Goal: Complete application form: Complete application form

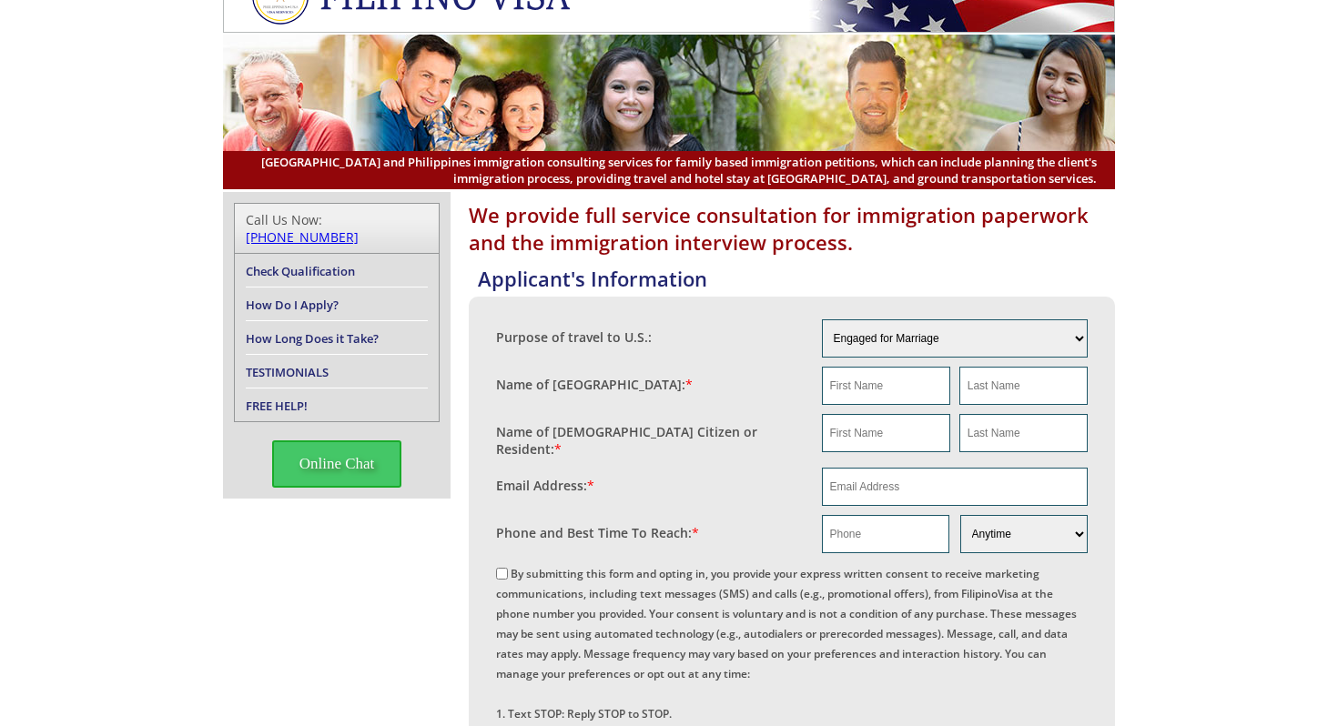
scroll to position [49, 0]
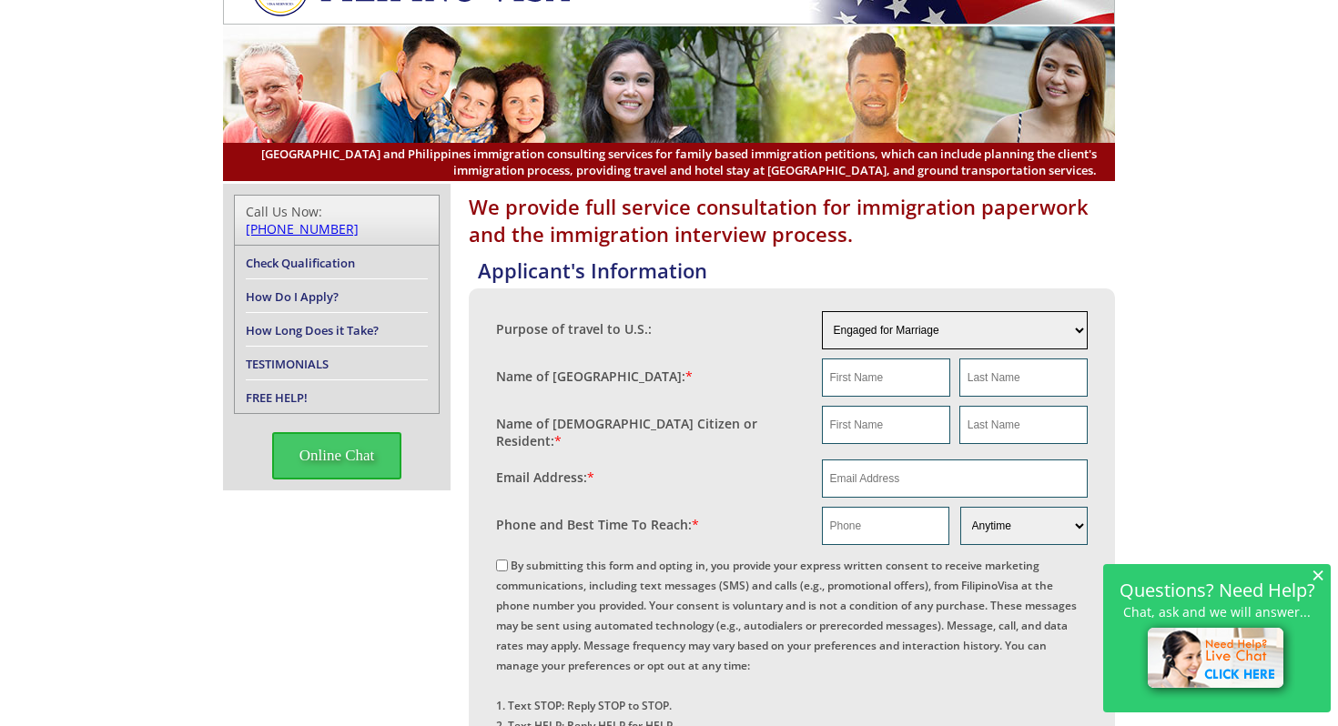
click at [1070, 331] on select "Engaged for Marriage Already Married to [DEMOGRAPHIC_DATA] Citizen / Resident F…" at bounding box center [955, 330] width 267 height 38
select select "3"
click at [822, 311] on select "Engaged for Marriage Already Married to [DEMOGRAPHIC_DATA] Citizen / Resident F…" at bounding box center [955, 330] width 267 height 38
click at [916, 379] on input "text" at bounding box center [886, 377] width 128 height 38
type input "M"
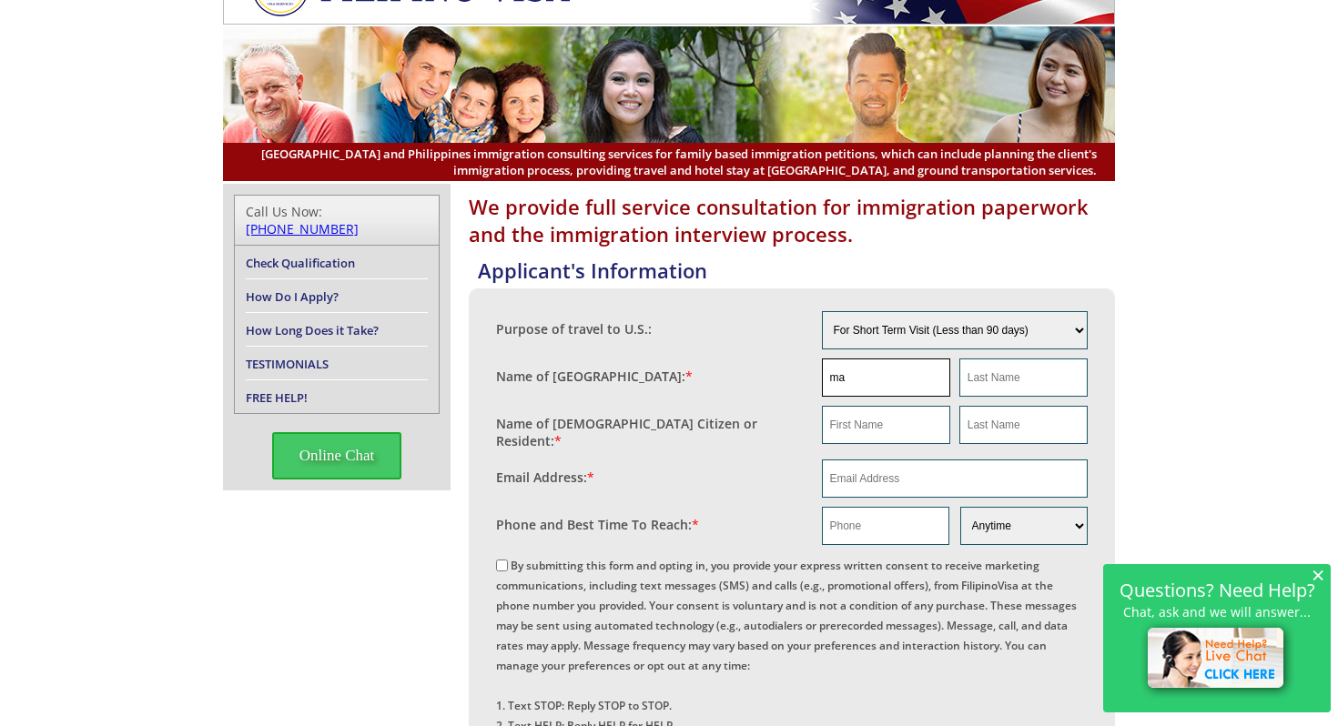
type input "m"
type input "M"
click at [884, 386] on input "ZARAA" at bounding box center [886, 377] width 128 height 38
type input "Z"
type input "ZARAYA"
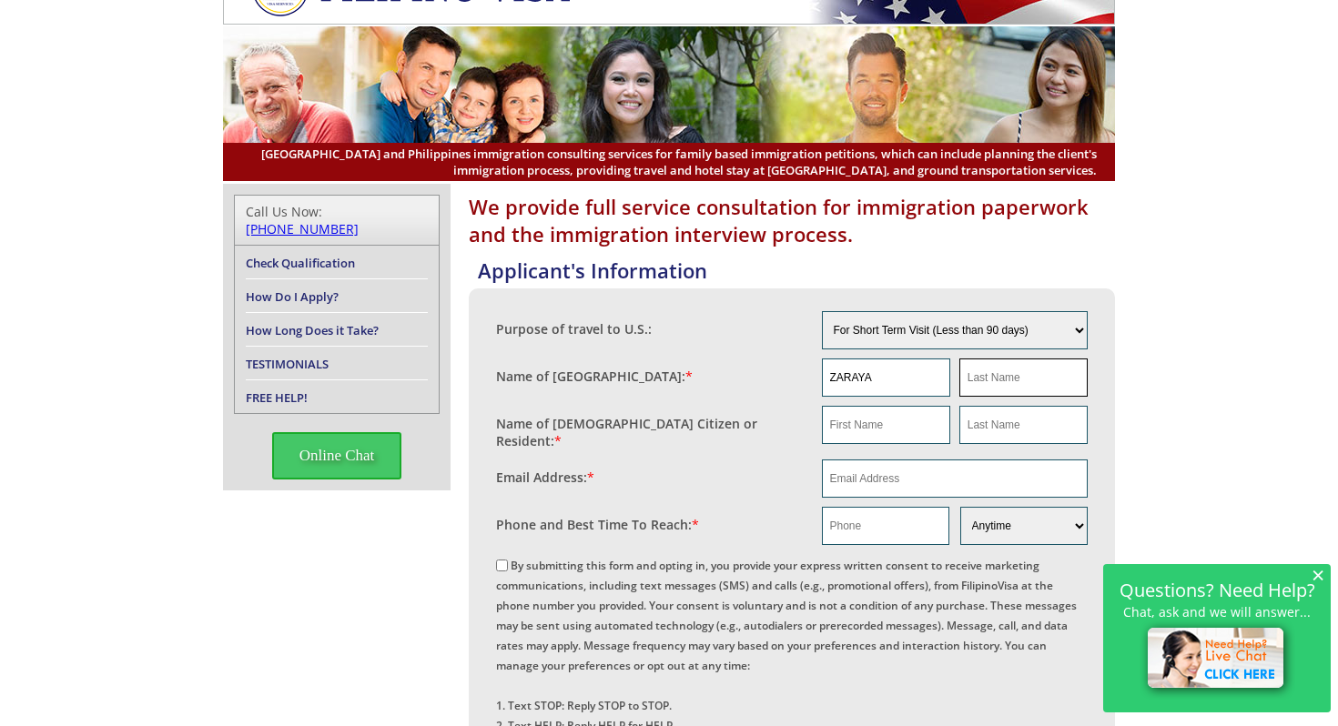
click at [1015, 378] on input "text" at bounding box center [1023, 377] width 128 height 38
type input "VILLARANTE"
click at [867, 422] on input "text" at bounding box center [886, 425] width 128 height 38
type input "[PERSON_NAME]"
click at [998, 430] on input "text" at bounding box center [1023, 425] width 128 height 38
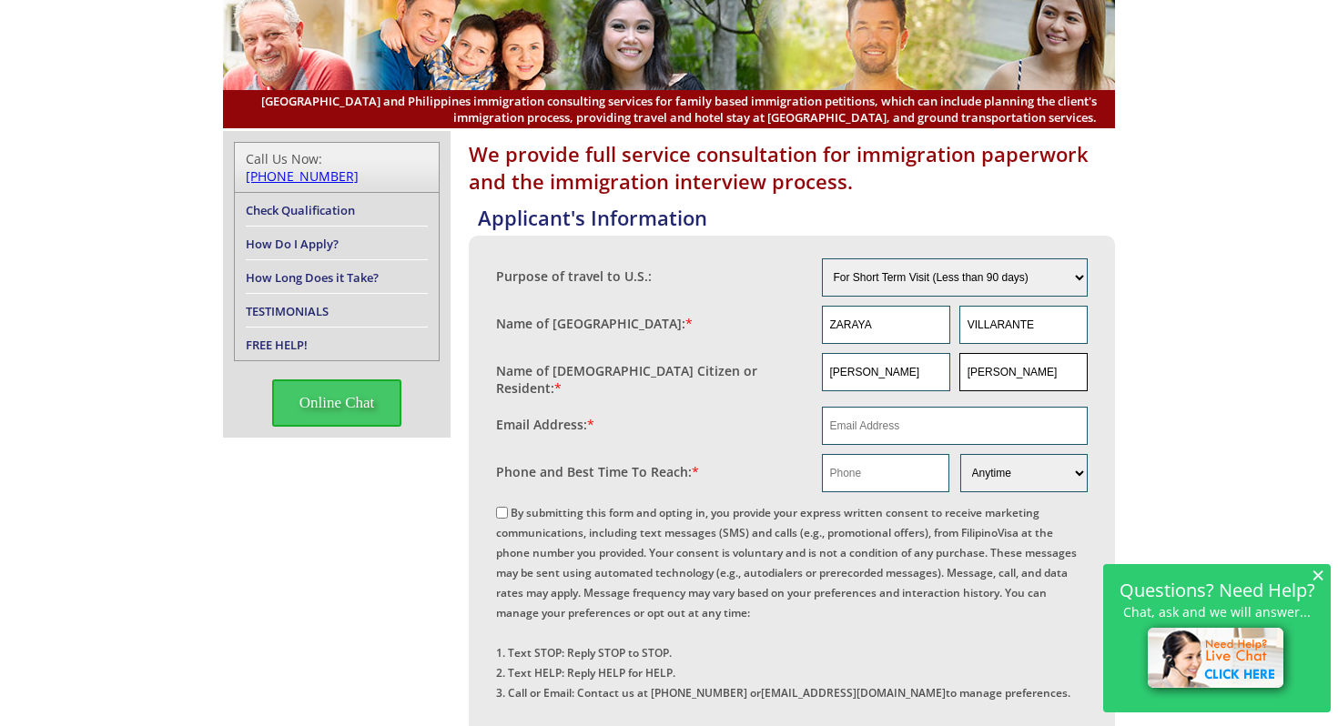
scroll to position [104, 0]
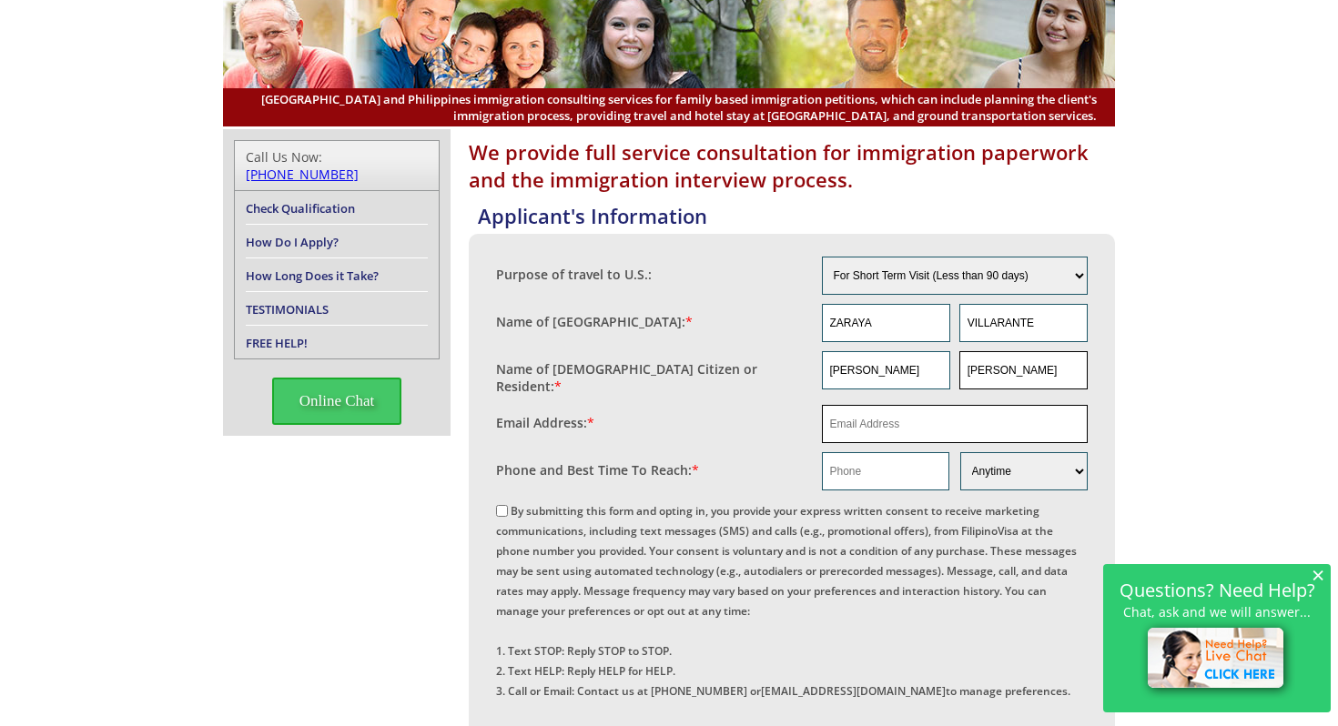
type input "[PERSON_NAME]"
click at [981, 413] on input "email" at bounding box center [955, 424] width 267 height 38
type input "[EMAIL_ADDRESS][DOMAIN_NAME]"
click at [1005, 468] on select "Morning Afternoon Evening Weekend Anytime" at bounding box center [1023, 471] width 127 height 38
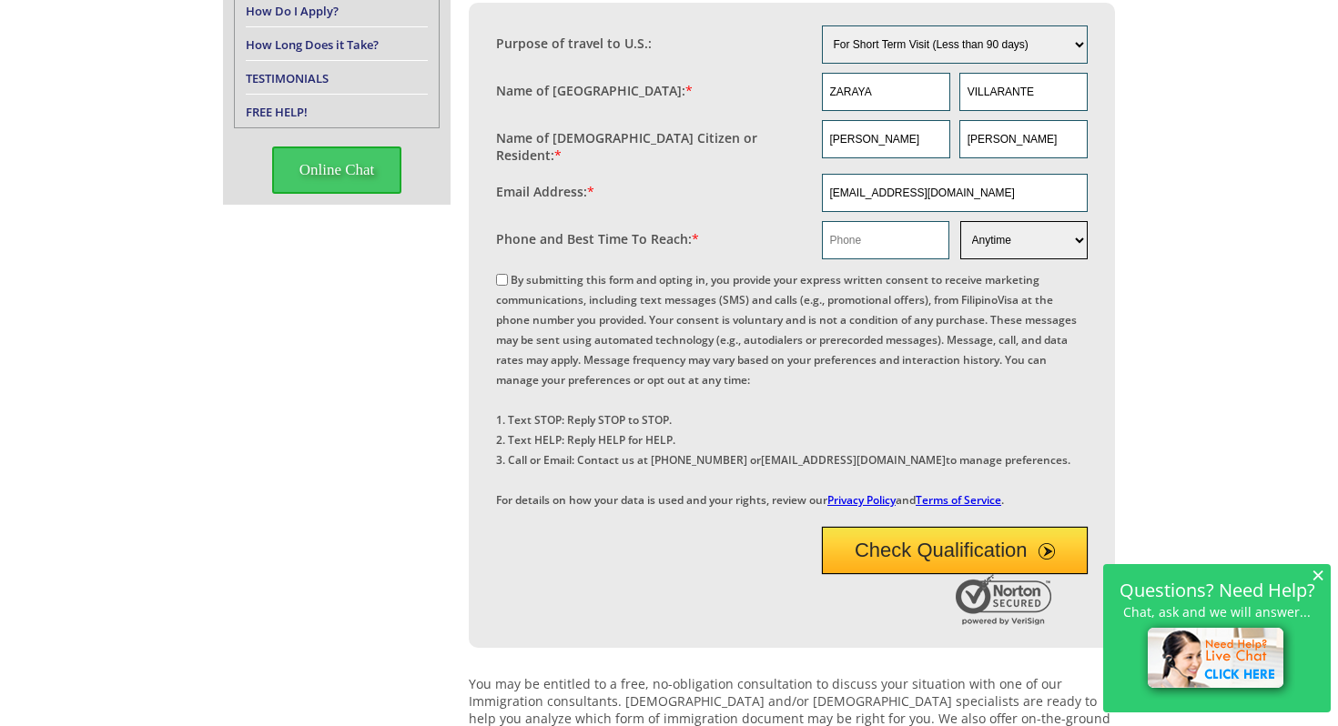
scroll to position [439, 0]
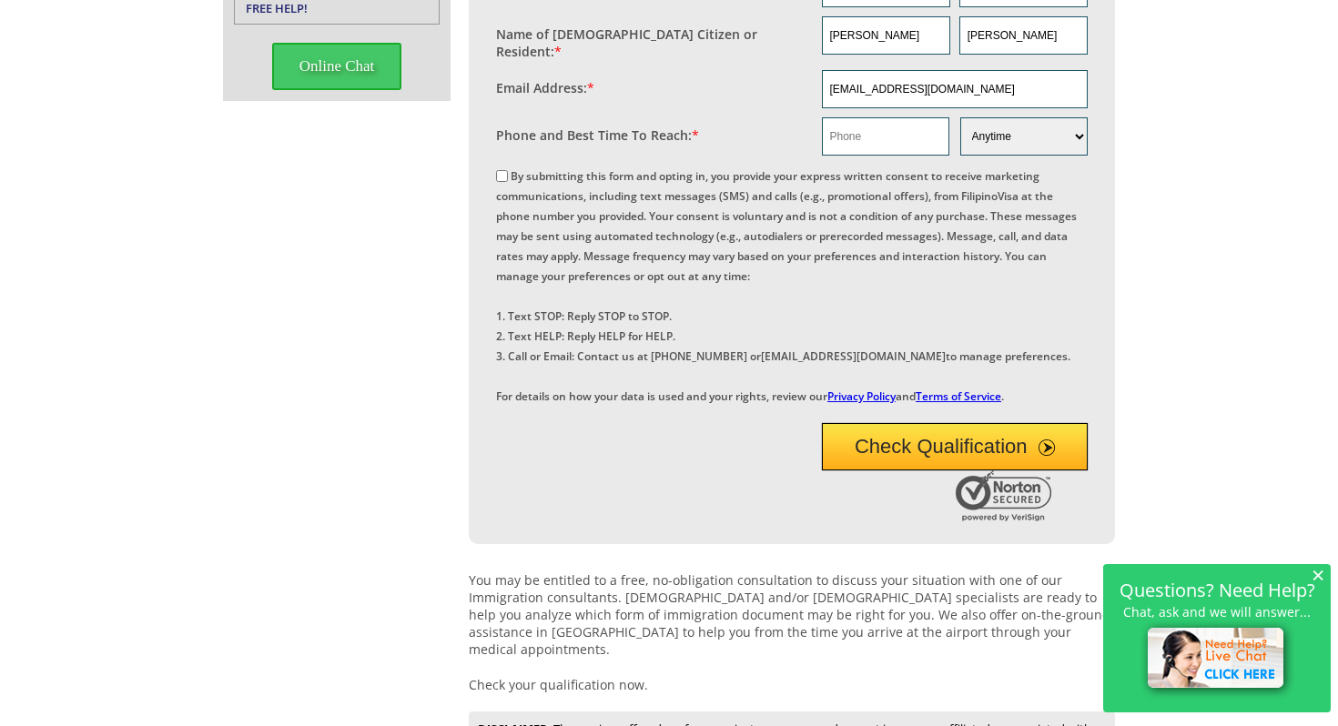
click at [880, 470] on button "Check Qualification" at bounding box center [955, 446] width 267 height 47
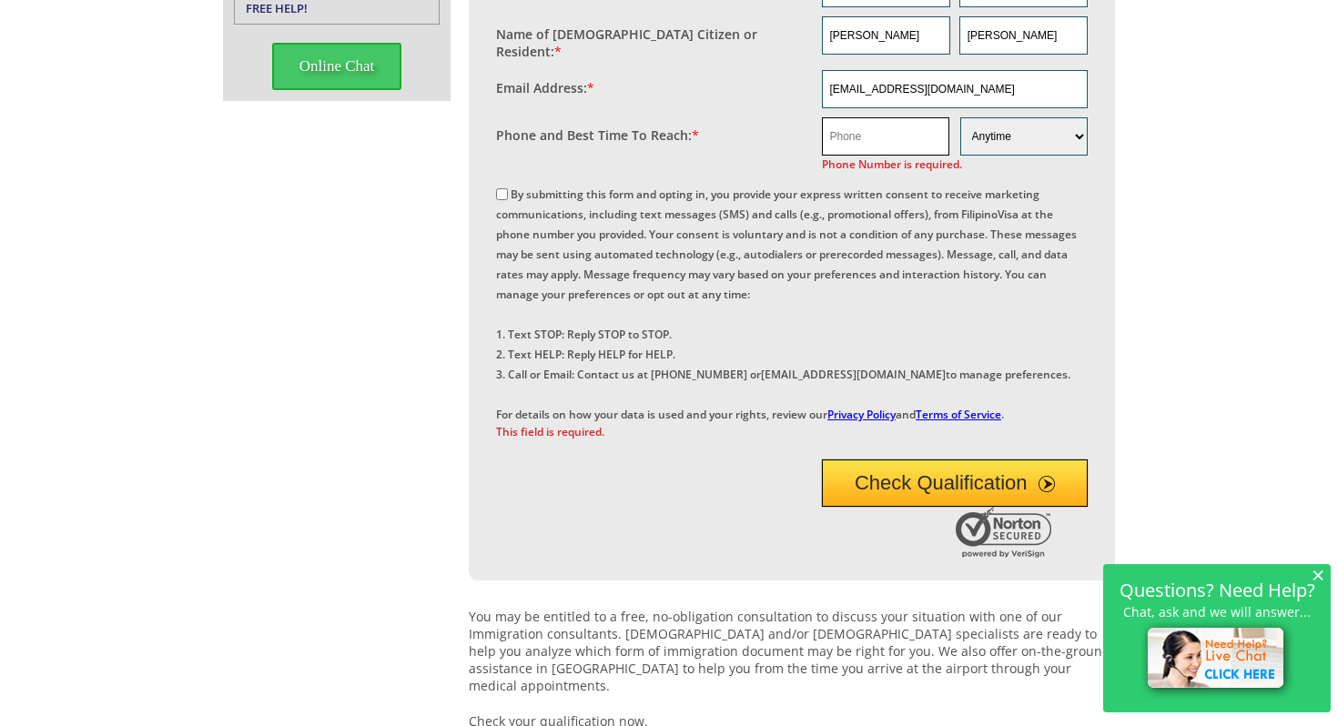
click at [908, 133] on input "text" at bounding box center [885, 136] width 127 height 38
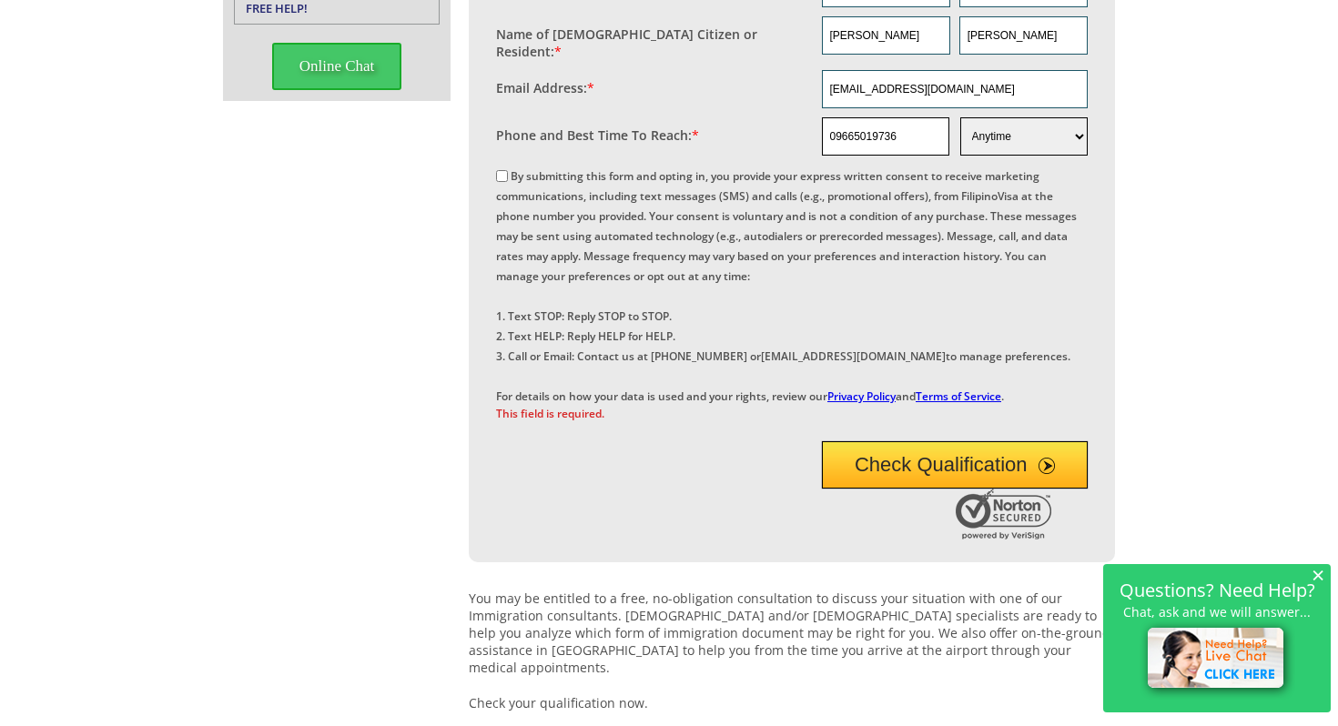
type input "09665019736"
click at [1017, 126] on select "Morning Afternoon Evening Weekend Anytime" at bounding box center [1023, 136] width 127 height 38
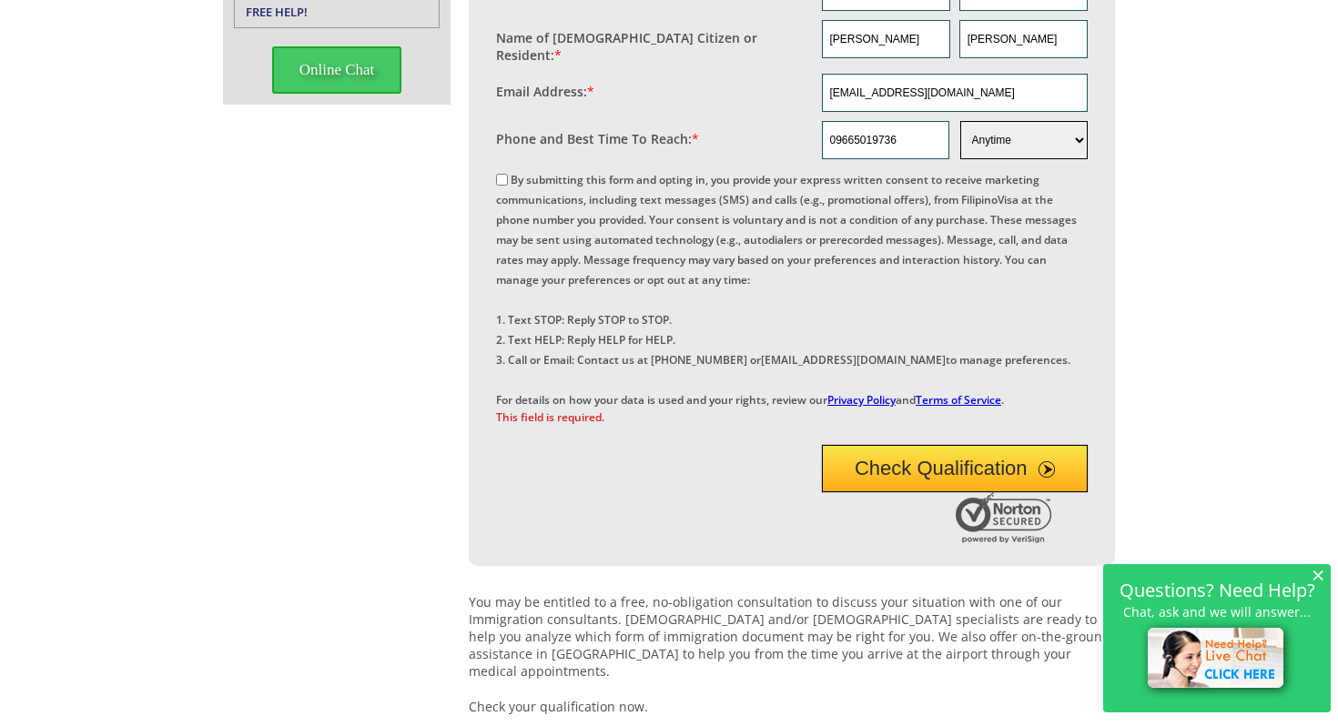
scroll to position [434, 0]
click at [501, 175] on input "By submitting this form and opting in, you provide your express written consent…" at bounding box center [502, 181] width 12 height 12
checkbox input "true"
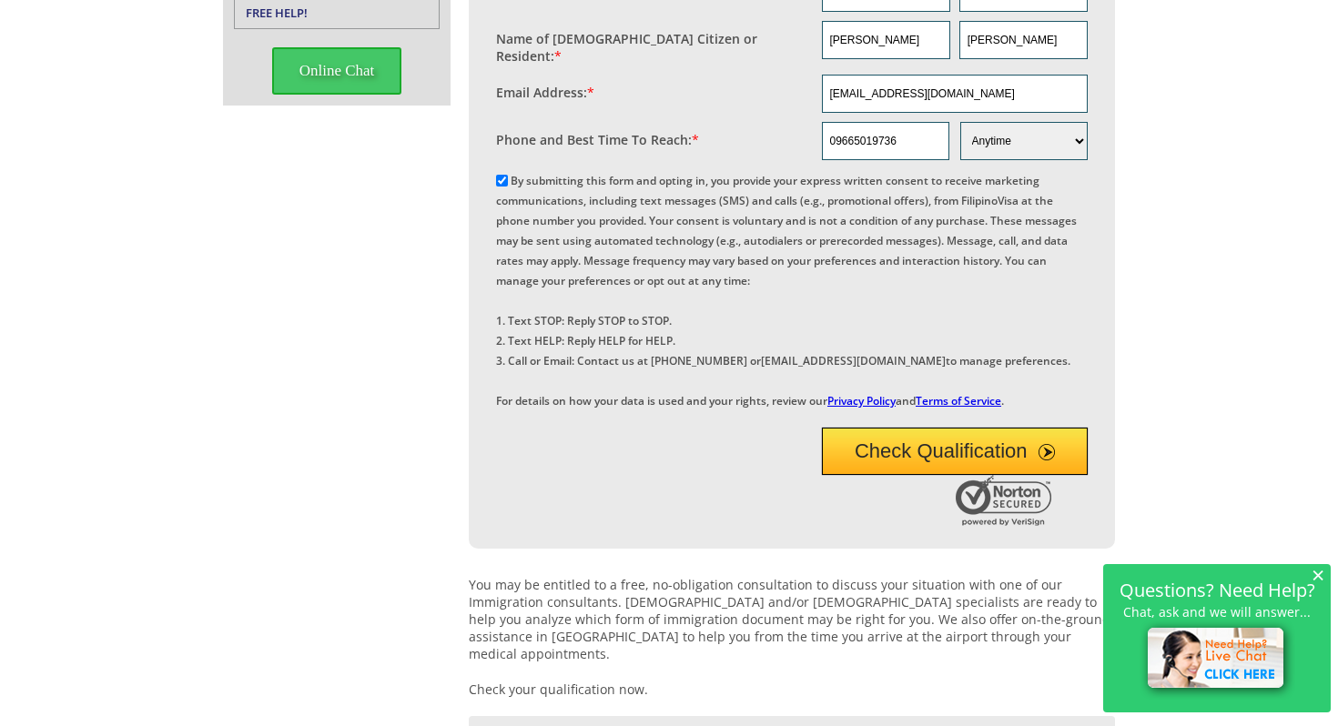
click at [881, 475] on button "Check Qualification" at bounding box center [955, 451] width 267 height 47
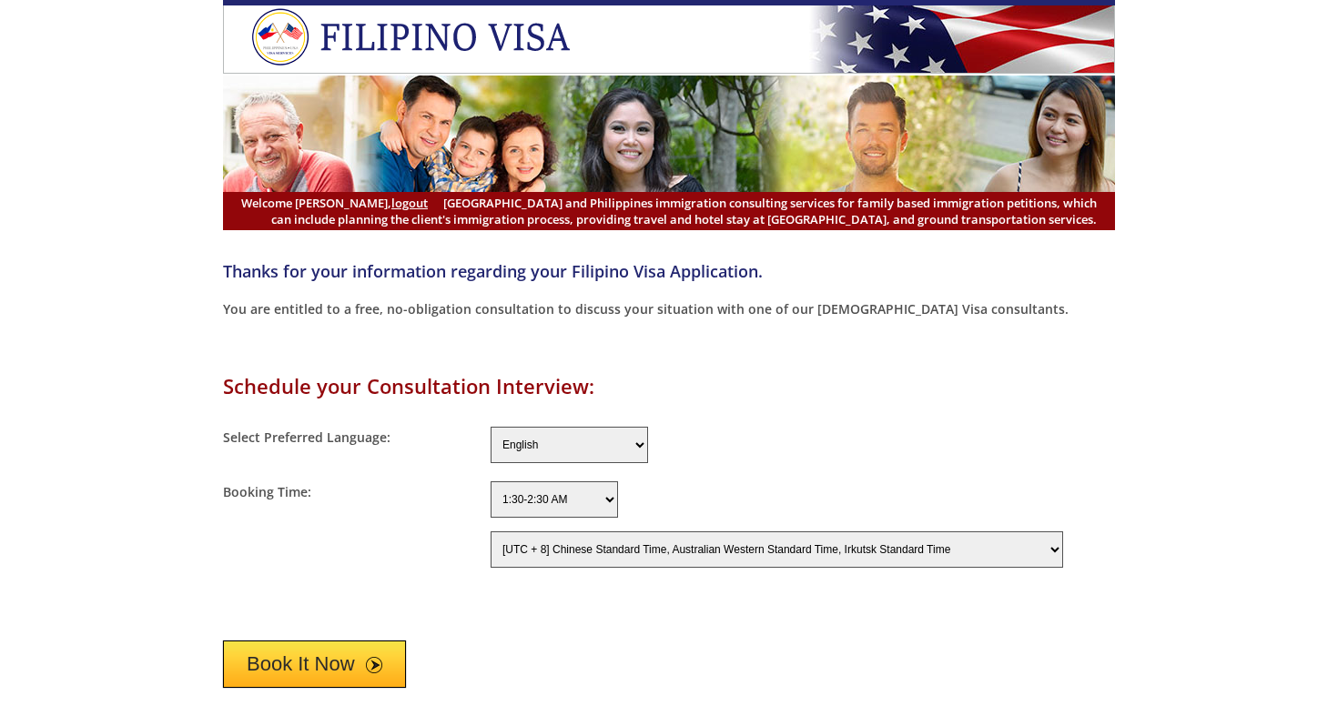
select select "-480"
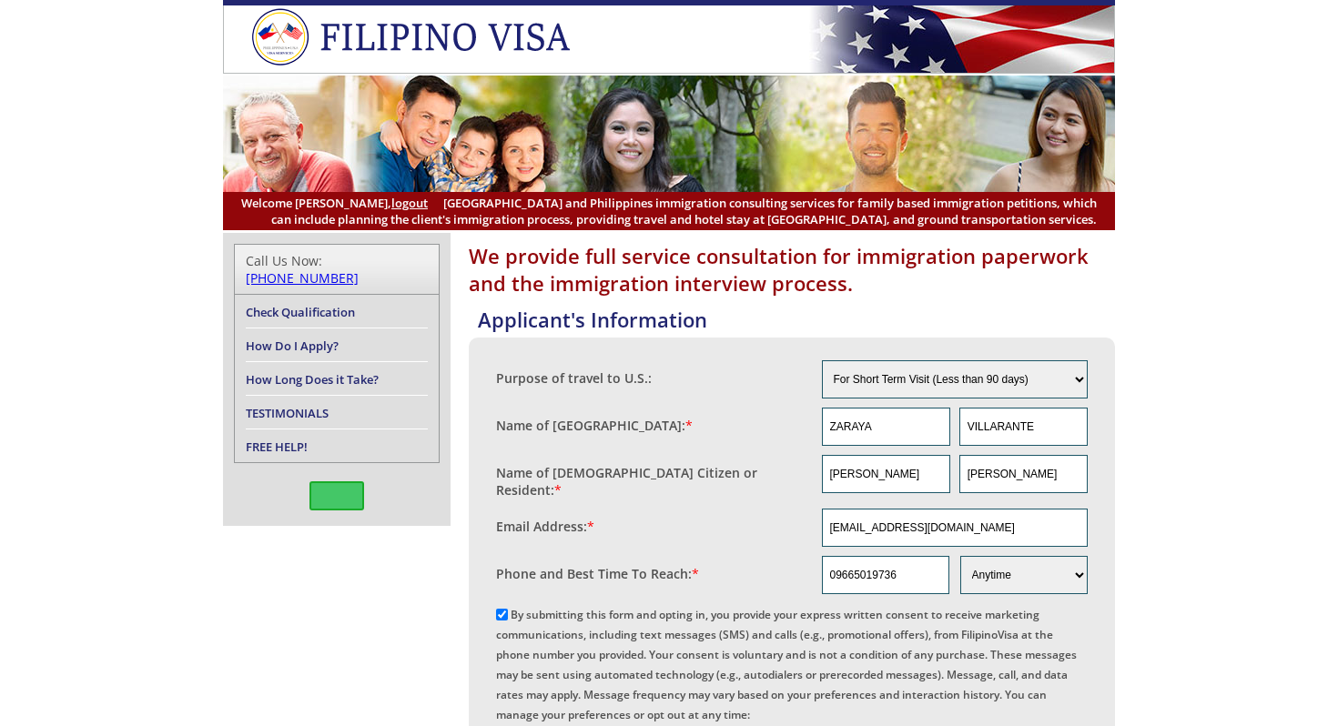
select select "3"
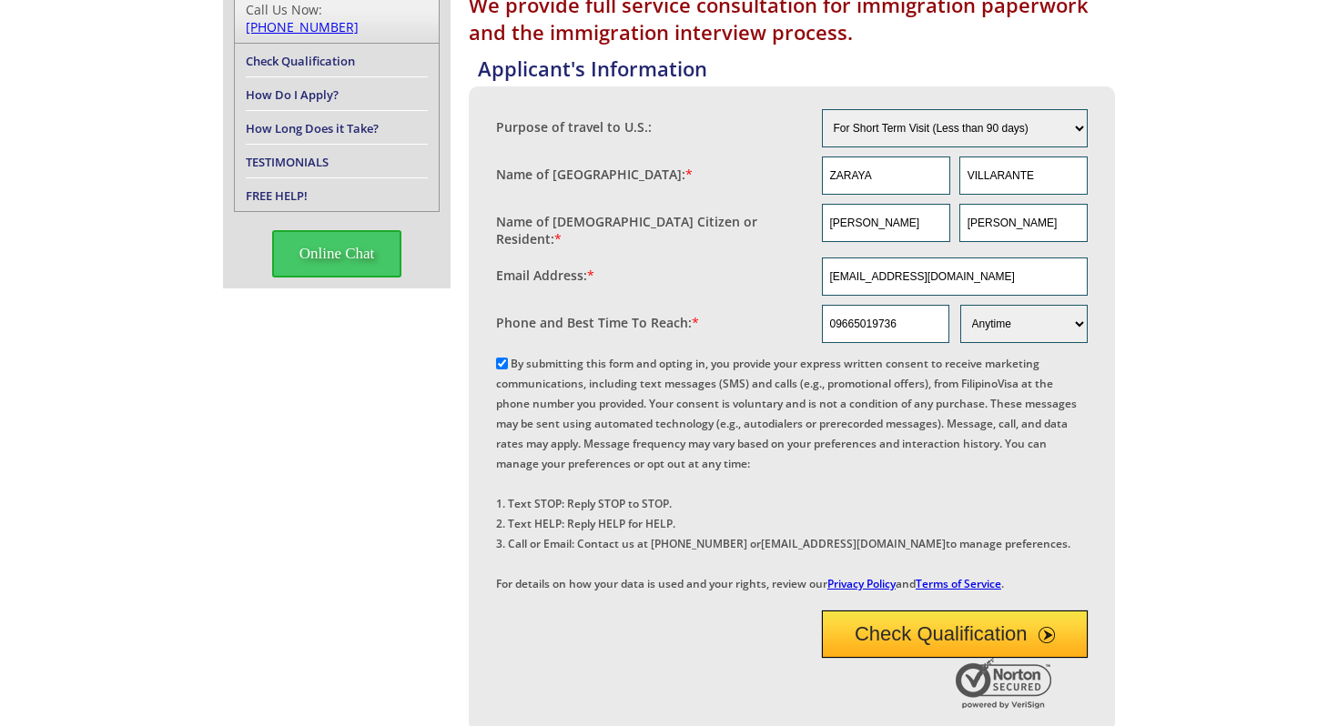
scroll to position [252, 0]
click at [335, 86] on link "How Do I Apply?" at bounding box center [292, 94] width 93 height 16
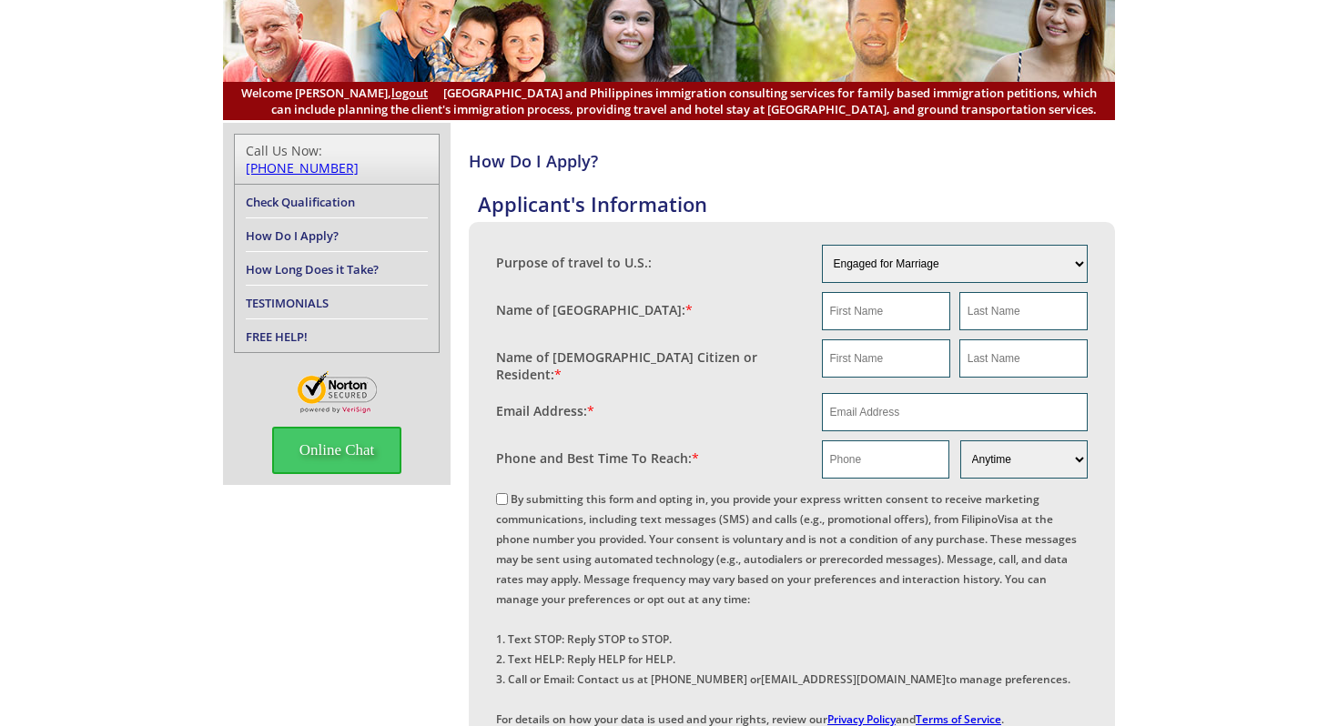
scroll to position [116, 0]
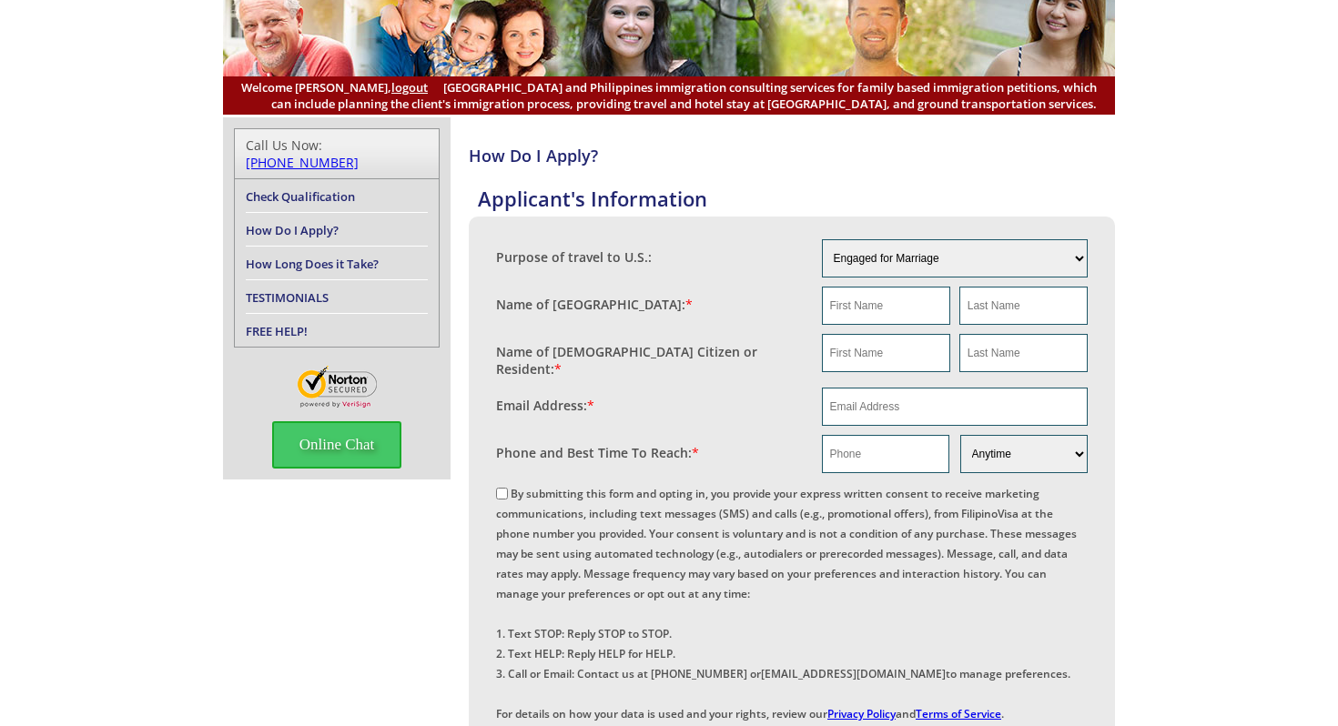
click at [359, 256] on link "How Long Does it Take?" at bounding box center [312, 264] width 133 height 16
